Goal: Book appointment/travel/reservation

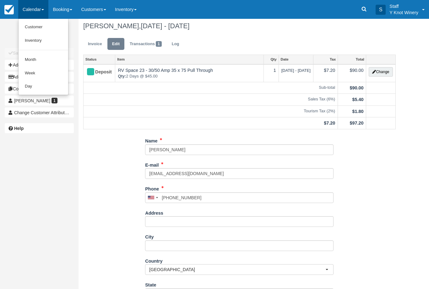
scroll to position [3, 0]
click at [30, 27] on link "Customer" at bounding box center [44, 26] width 50 height 13
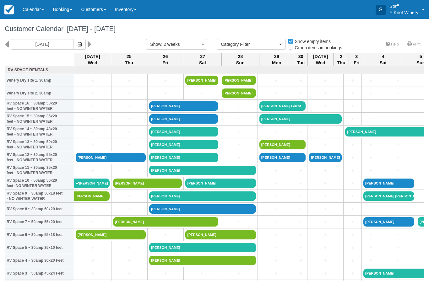
select select
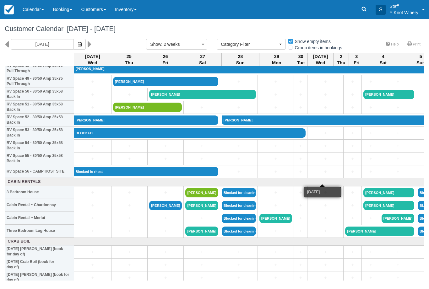
scroll to position [642, 0]
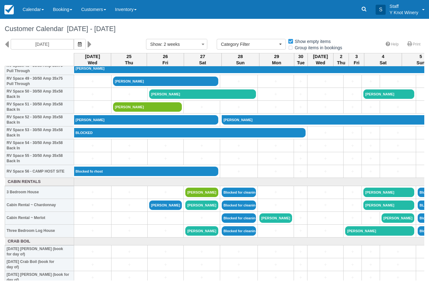
click at [166, 220] on td "+" at bounding box center [165, 217] width 36 height 13
click at [164, 221] on link "+" at bounding box center [165, 218] width 33 height 7
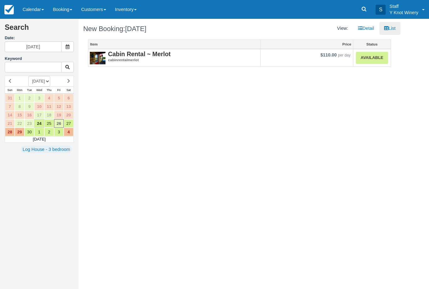
click at [376, 61] on link "Available" at bounding box center [371, 58] width 32 height 12
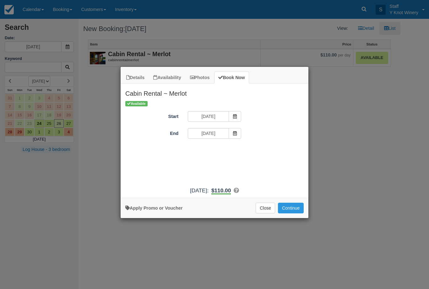
click at [236, 137] on span "Item Modal" at bounding box center [234, 133] width 13 height 11
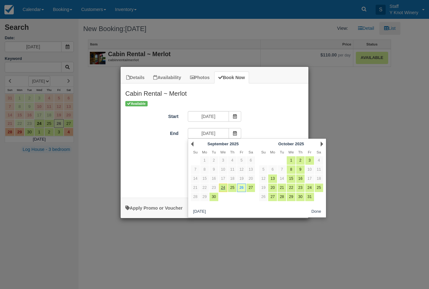
click at [252, 187] on link "27" at bounding box center [250, 188] width 8 height 8
type input "09/27/25"
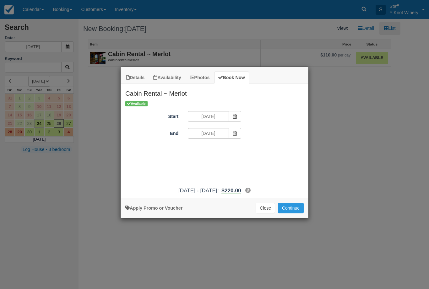
click at [292, 213] on button "Continue" at bounding box center [291, 208] width 26 height 11
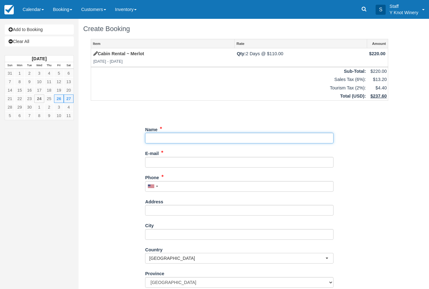
click at [162, 137] on input "Name" at bounding box center [239, 138] width 188 height 11
type input "Richard Bleyl"
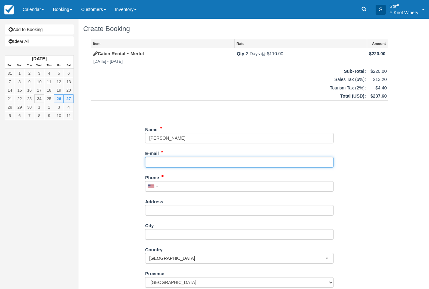
click at [167, 158] on input "E-mail" at bounding box center [239, 162] width 188 height 11
type input "groomelanie11301130@gmail.com"
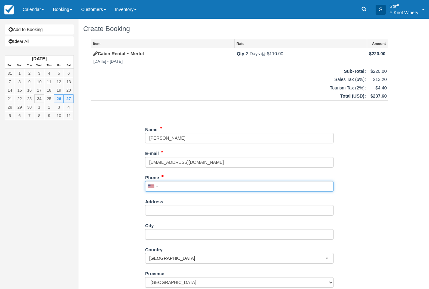
click at [181, 184] on input "Phone" at bounding box center [239, 186] width 188 height 11
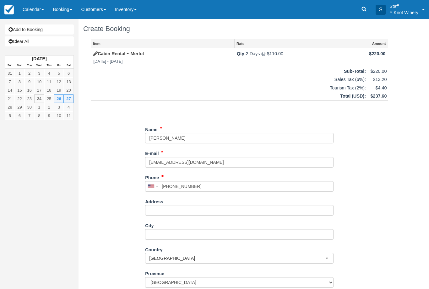
type input "+12088701287"
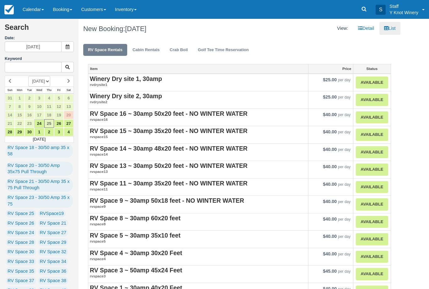
click at [42, 9] on link "Calendar" at bounding box center [33, 9] width 30 height 19
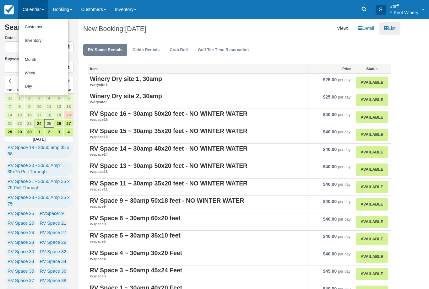
click at [35, 30] on link "Customer" at bounding box center [44, 26] width 50 height 13
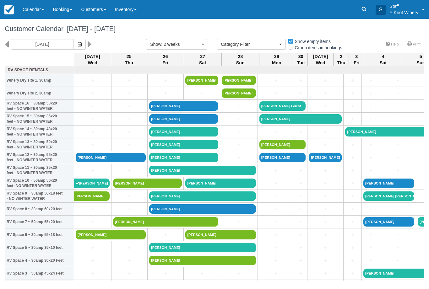
select select
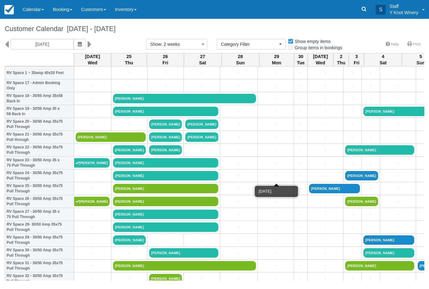
scroll to position [226, 0]
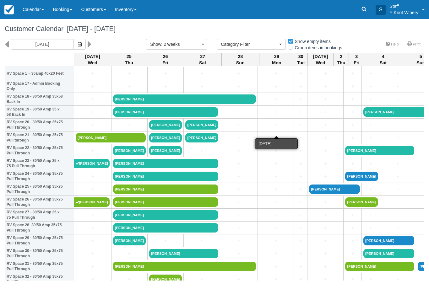
click at [271, 128] on link "+" at bounding box center [275, 125] width 33 height 7
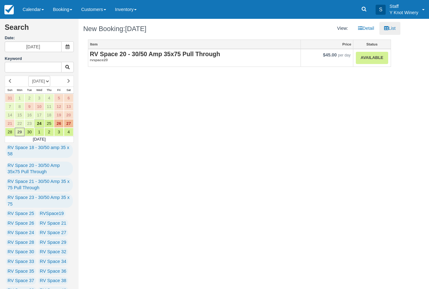
click at [182, 53] on strong "RV Space 20 - 30/50 Amp 35x75 Pull Through" at bounding box center [155, 54] width 130 height 7
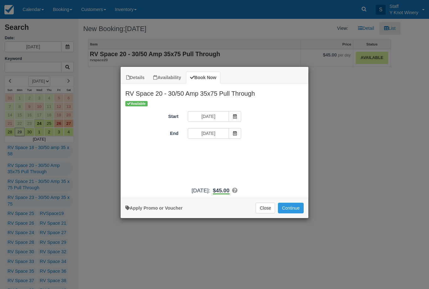
click at [235, 133] on icon "Item Modal" at bounding box center [234, 133] width 4 height 4
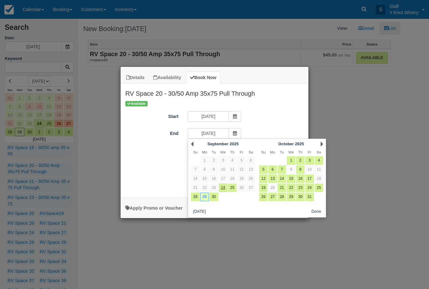
click at [285, 115] on div "Start 09/29/25" at bounding box center [214, 117] width 188 height 12
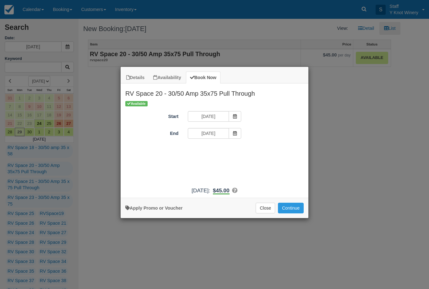
click at [161, 211] on link "Apply Promo or Voucher" at bounding box center [153, 208] width 57 height 5
type input "GSAM"
click at [257, 154] on button "Apply" at bounding box center [255, 151] width 16 height 8
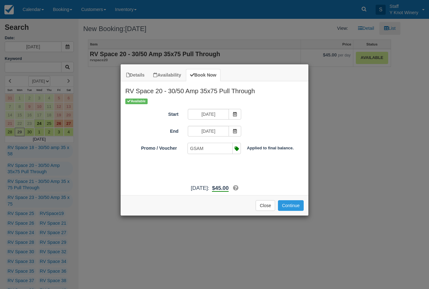
click at [289, 211] on button "Continue" at bounding box center [291, 205] width 26 height 11
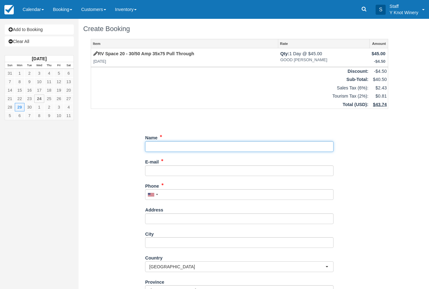
click at [157, 146] on input "Name" at bounding box center [239, 146] width 188 height 11
type input "Pat Dougherty"
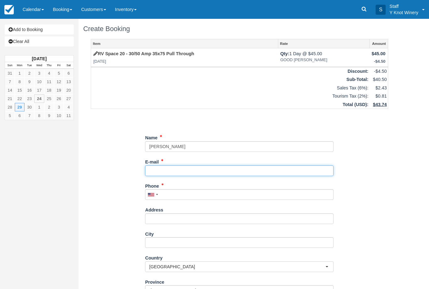
click at [158, 168] on input "E-mail" at bounding box center [239, 170] width 188 height 11
type input "patdough3@gmail.com"
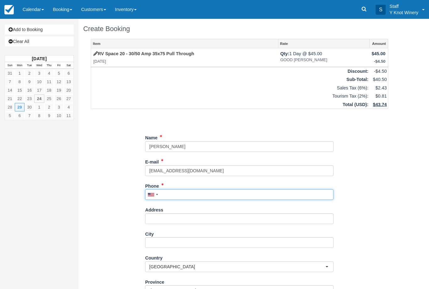
click at [172, 197] on input "Phone" at bounding box center [239, 194] width 188 height 11
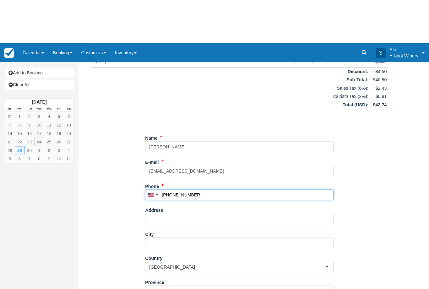
scroll to position [59, 0]
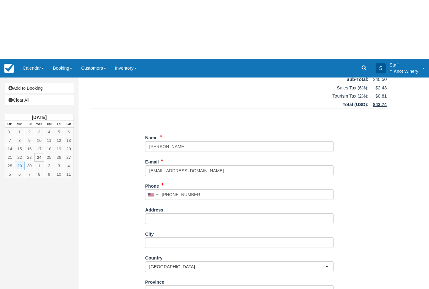
click at [326, 207] on button "Canada" at bounding box center [239, 208] width 188 height 11
type input "(206) 799-7690"
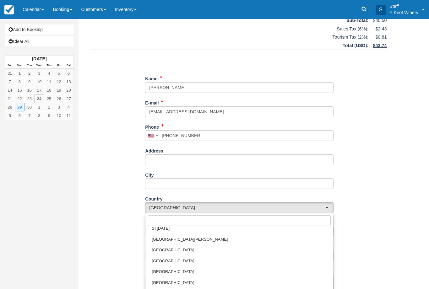
scroll to position [560, 0]
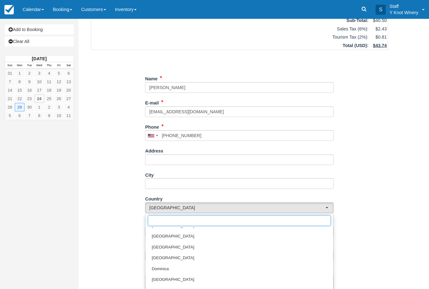
click at [159, 215] on input "text" at bounding box center [239, 220] width 183 height 11
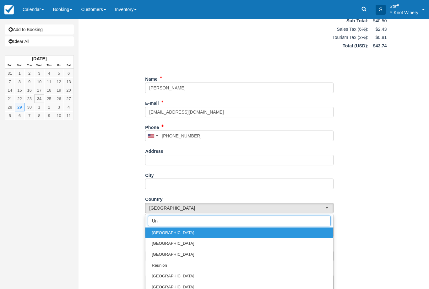
scroll to position [0, 0]
type input "Uni"
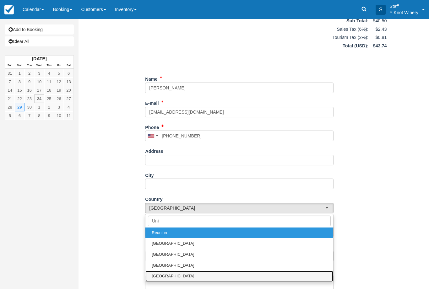
click at [179, 272] on link "[GEOGRAPHIC_DATA]" at bounding box center [239, 276] width 188 height 11
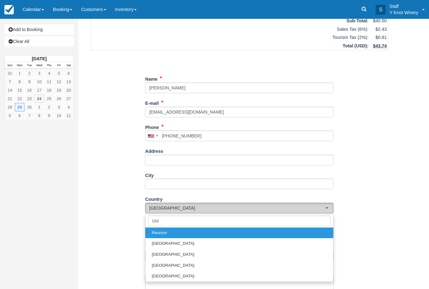
select select "US"
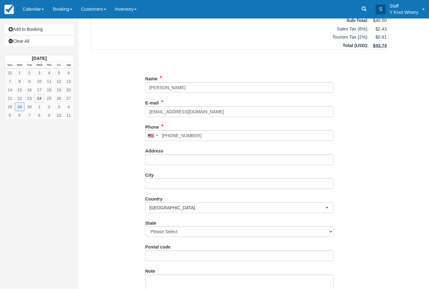
type input "+12067997690"
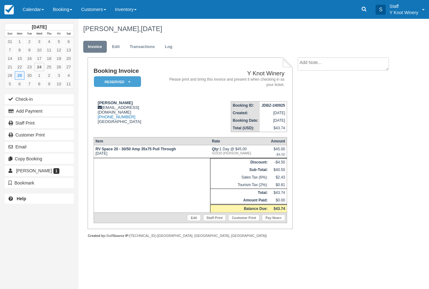
click at [45, 12] on link "Calendar" at bounding box center [33, 9] width 30 height 19
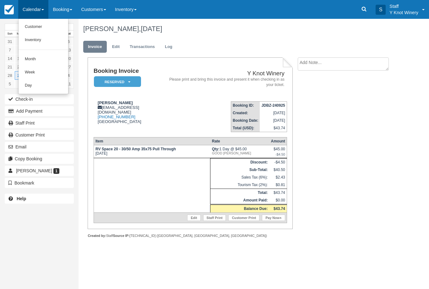
click at [51, 29] on link "Customer" at bounding box center [44, 26] width 50 height 13
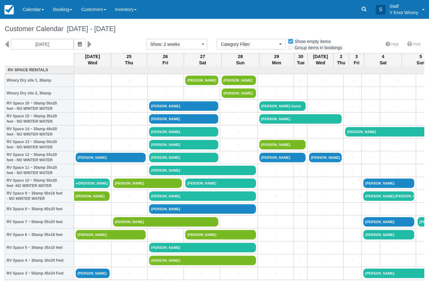
select select
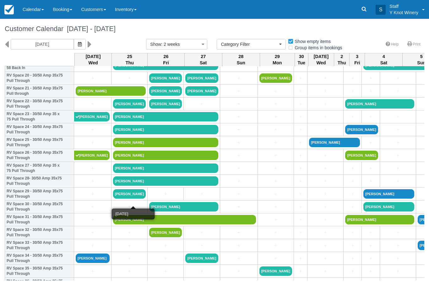
scroll to position [273, 0]
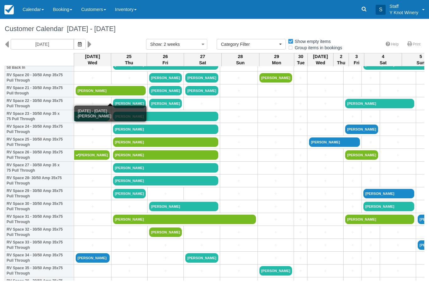
click at [120, 95] on link "[PERSON_NAME]" at bounding box center [111, 90] width 70 height 9
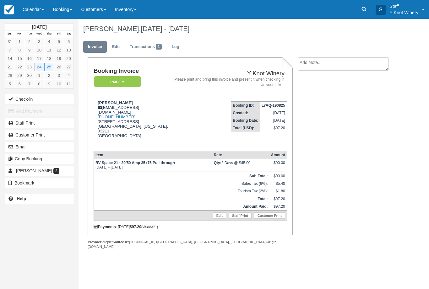
click at [21, 97] on button "Check-in" at bounding box center [39, 99] width 69 height 10
